Goal: Transaction & Acquisition: Purchase product/service

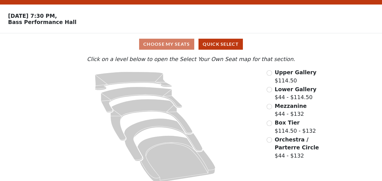
scroll to position [21, 0]
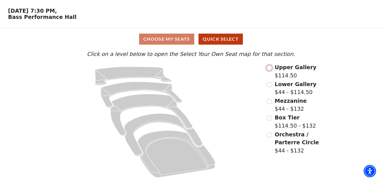
click at [270, 69] on input "radio" at bounding box center [269, 67] width 5 height 5
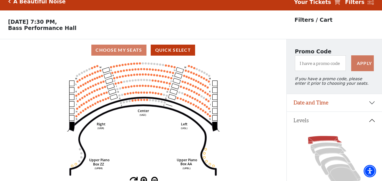
scroll to position [0, 0]
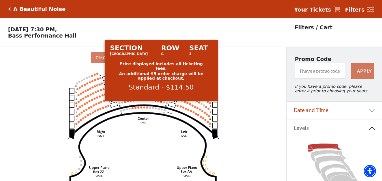
click at [162, 103] on circle at bounding box center [161, 102] width 2 height 2
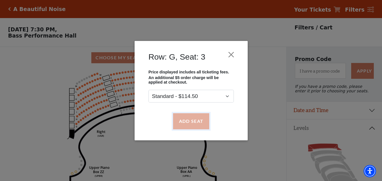
click at [179, 116] on button "Add Seat" at bounding box center [191, 121] width 36 height 16
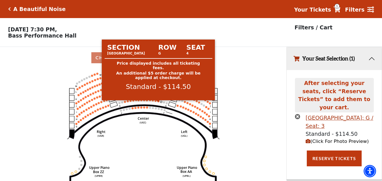
click at [158, 102] on circle at bounding box center [158, 101] width 2 height 2
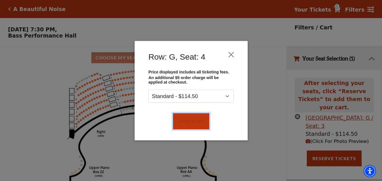
click at [180, 116] on button "Add Seat" at bounding box center [191, 121] width 36 height 16
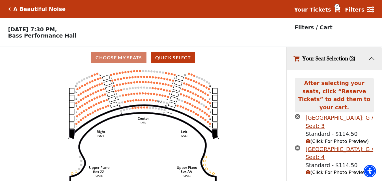
scroll to position [11, 0]
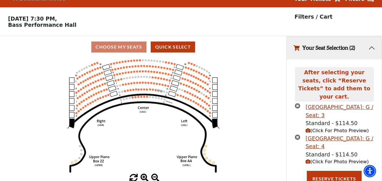
click at [156, 91] on circle at bounding box center [155, 90] width 2 height 2
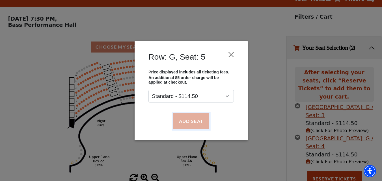
click at [183, 118] on button "Add Seat" at bounding box center [191, 121] width 36 height 16
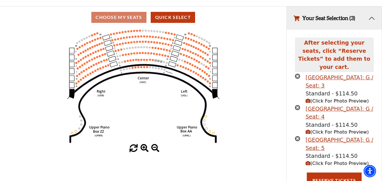
scroll to position [42, 0]
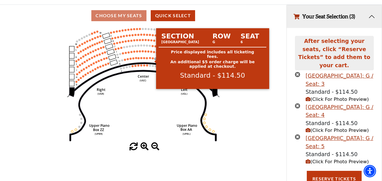
click at [153, 59] on circle at bounding box center [153, 58] width 2 height 2
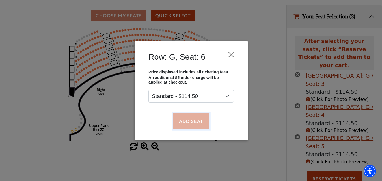
click at [182, 118] on button "Add Seat" at bounding box center [191, 121] width 36 height 16
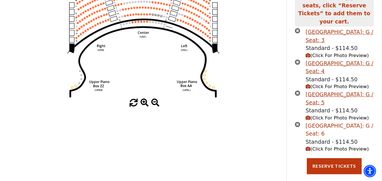
scroll to position [87, 0]
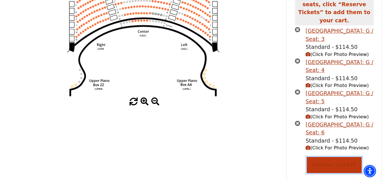
drag, startPoint x: 321, startPoint y: 156, endPoint x: 308, endPoint y: 153, distance: 13.4
click at [314, 157] on button "Reserve Tickets" at bounding box center [334, 165] width 55 height 16
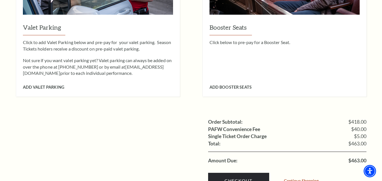
scroll to position [538, 0]
